Goal: Information Seeking & Learning: Learn about a topic

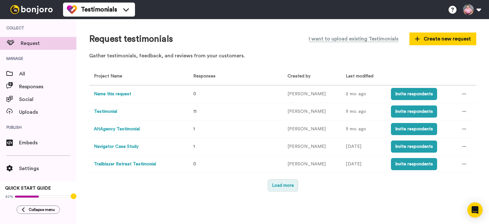
click at [285, 184] on button "Load more" at bounding box center [283, 185] width 30 height 12
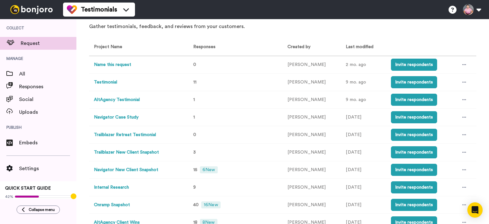
scroll to position [55, 0]
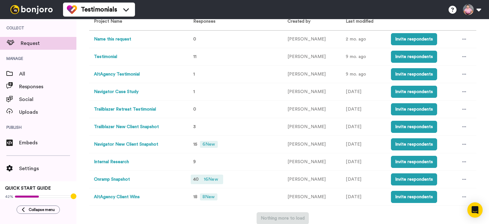
click at [205, 180] on span "16 New" at bounding box center [210, 179] width 19 height 7
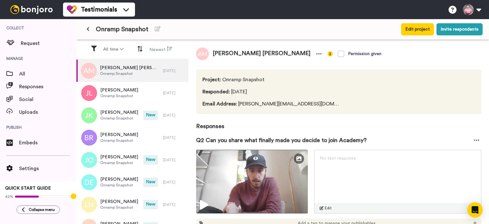
click at [87, 30] on icon at bounding box center [88, 29] width 3 height 4
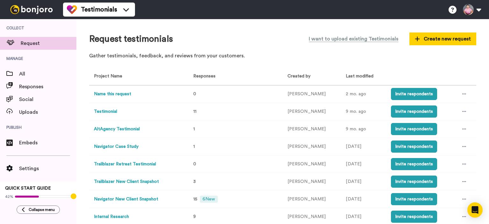
click at [130, 198] on button "Navigator New Client Snapshot" at bounding box center [126, 199] width 64 height 7
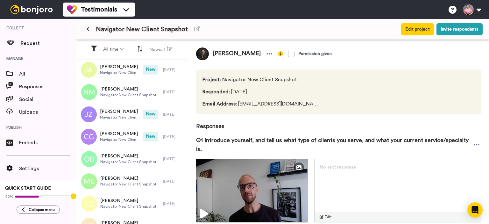
scroll to position [169, 0]
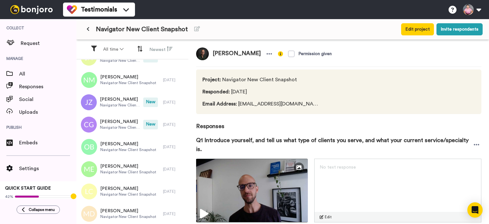
click at [89, 28] on button at bounding box center [88, 29] width 11 height 11
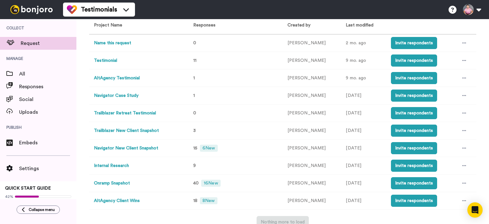
scroll to position [55, 0]
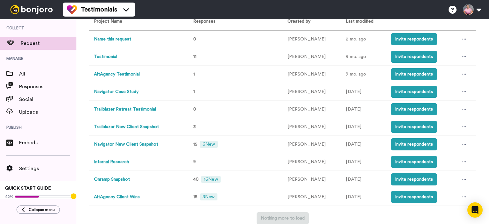
click at [122, 179] on button "Onramp Snapshot" at bounding box center [112, 179] width 36 height 7
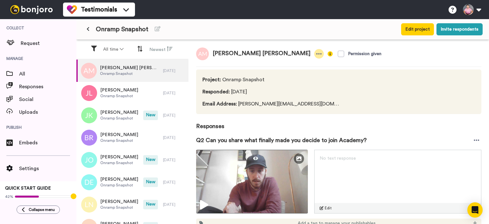
click at [316, 52] on icon at bounding box center [319, 54] width 6 height 6
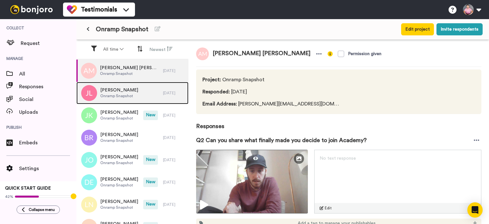
click at [139, 96] on div "[PERSON_NAME] Onramp Snapshot" at bounding box center [119, 93] width 87 height 22
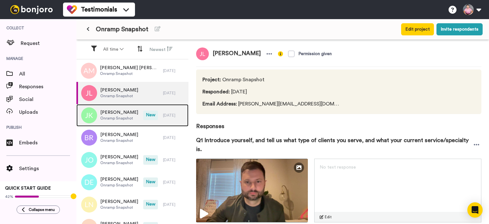
click at [120, 118] on span "Onramp Snapshot" at bounding box center [119, 118] width 38 height 5
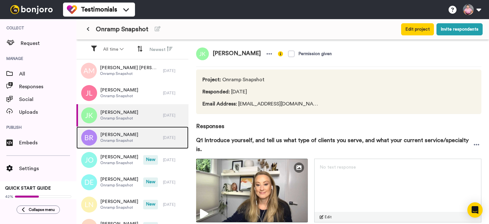
click at [122, 139] on span "Onramp Snapshot" at bounding box center [119, 140] width 38 height 5
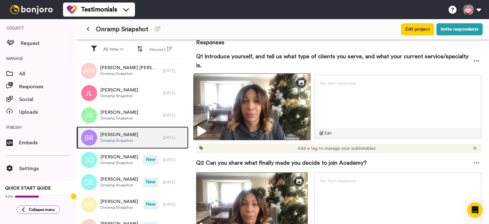
scroll to position [85, 0]
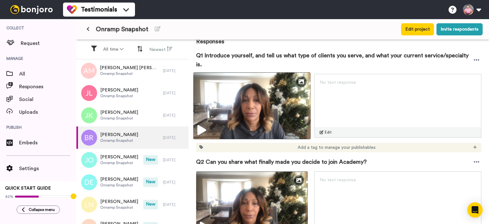
click at [197, 128] on icon at bounding box center [201, 130] width 9 height 10
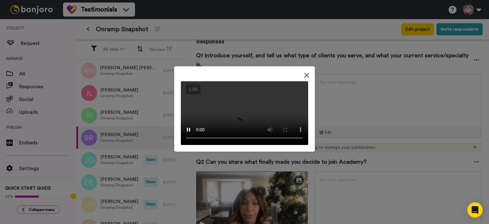
click at [305, 71] on icon at bounding box center [307, 75] width 6 height 8
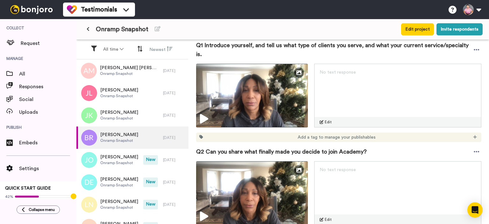
scroll to position [69, 0]
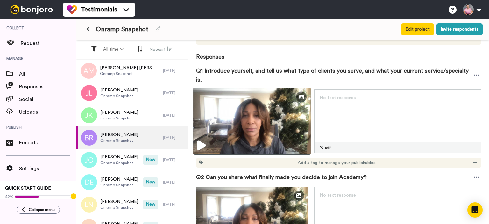
click at [204, 142] on icon at bounding box center [201, 145] width 9 height 10
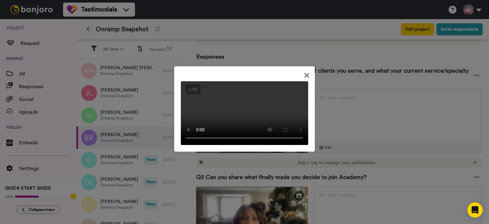
click at [304, 73] on icon at bounding box center [306, 75] width 5 height 5
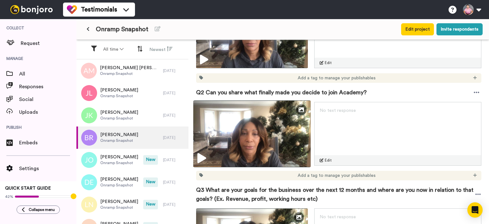
scroll to position [154, 0]
click at [201, 160] on icon at bounding box center [201, 158] width 9 height 10
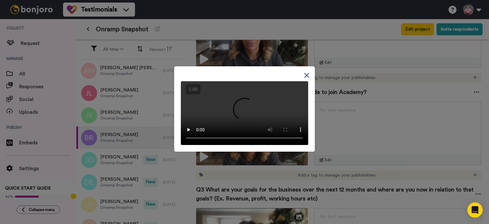
click at [304, 71] on icon at bounding box center [307, 75] width 6 height 8
